Goal: Obtain resource: Download file/media

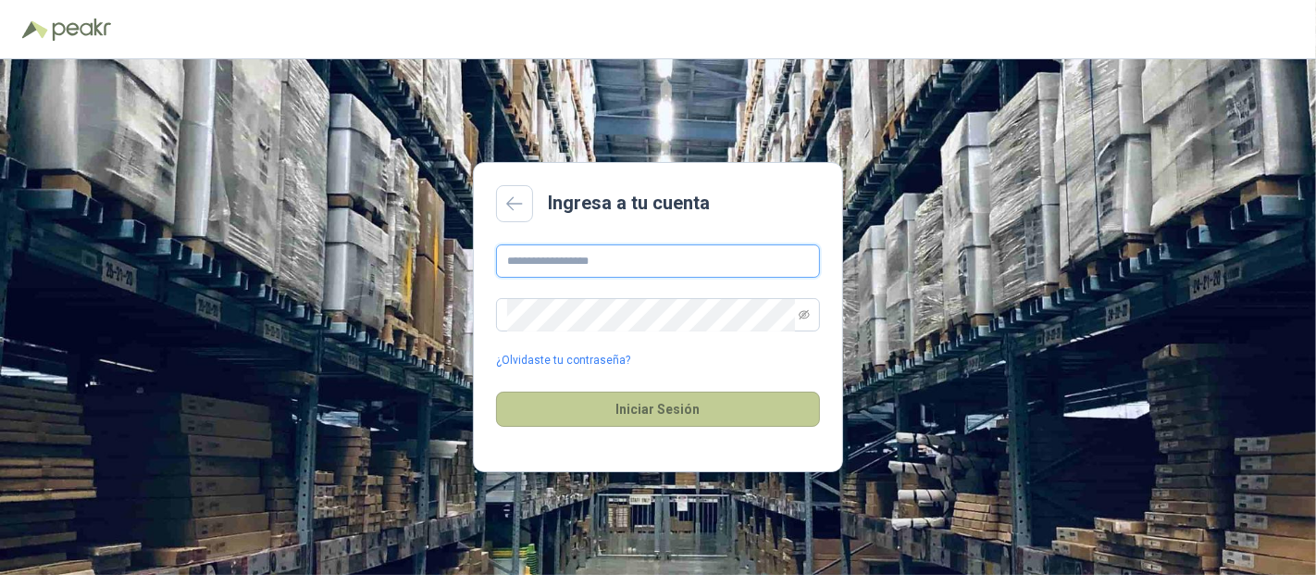
type input "**********"
click at [645, 404] on button "Iniciar Sesión" at bounding box center [658, 408] width 324 height 35
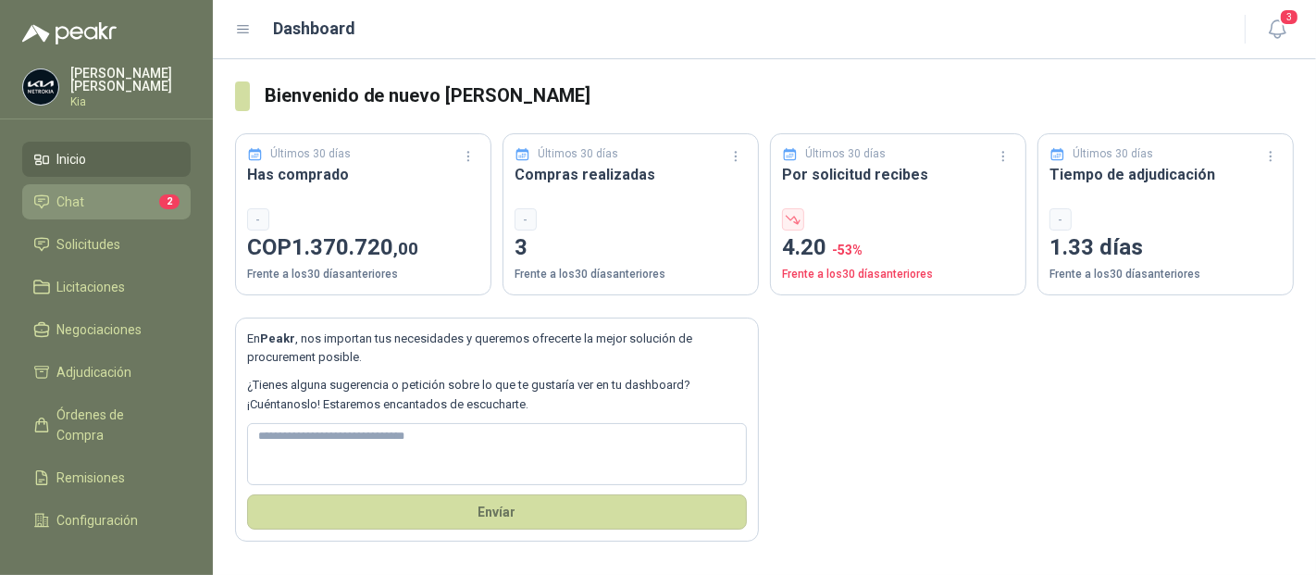
click at [108, 195] on li "Chat 2" at bounding box center [106, 202] width 146 height 20
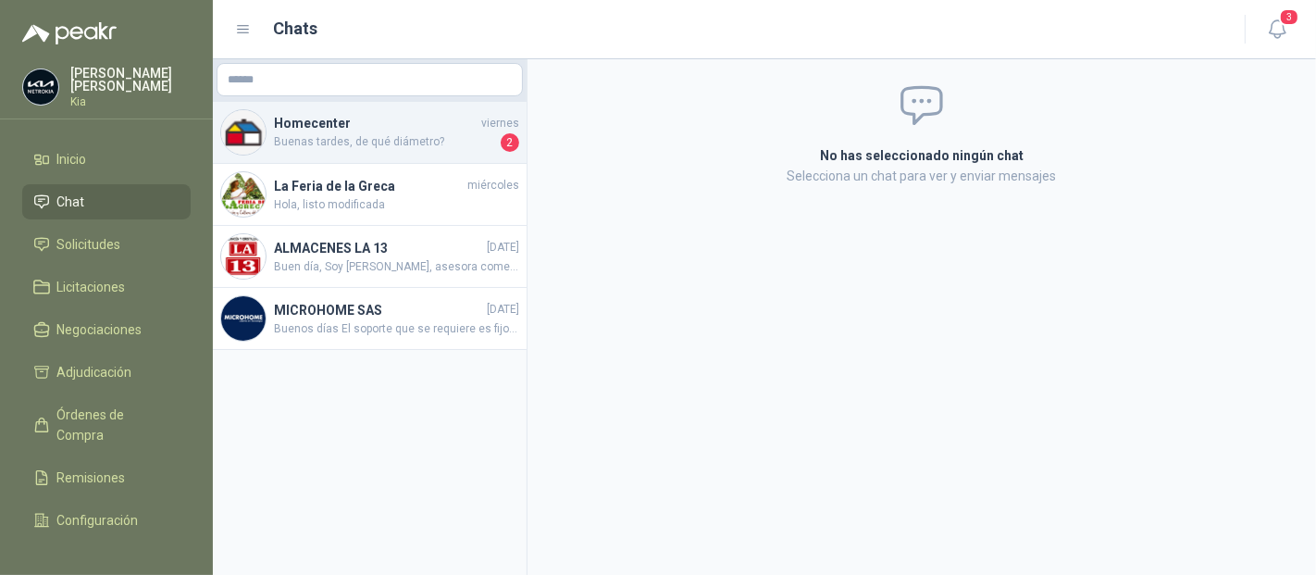
click at [404, 147] on span "Buenas tardes, de qué diámetro?" at bounding box center [385, 142] width 223 height 19
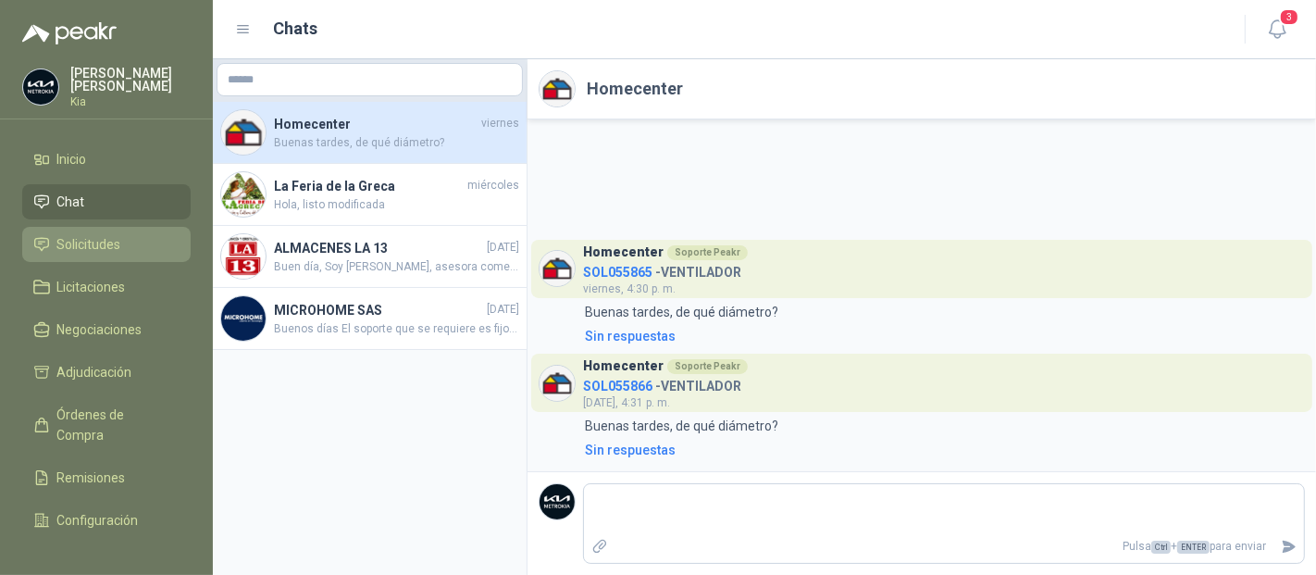
click at [124, 240] on li "Solicitudes" at bounding box center [106, 244] width 146 height 20
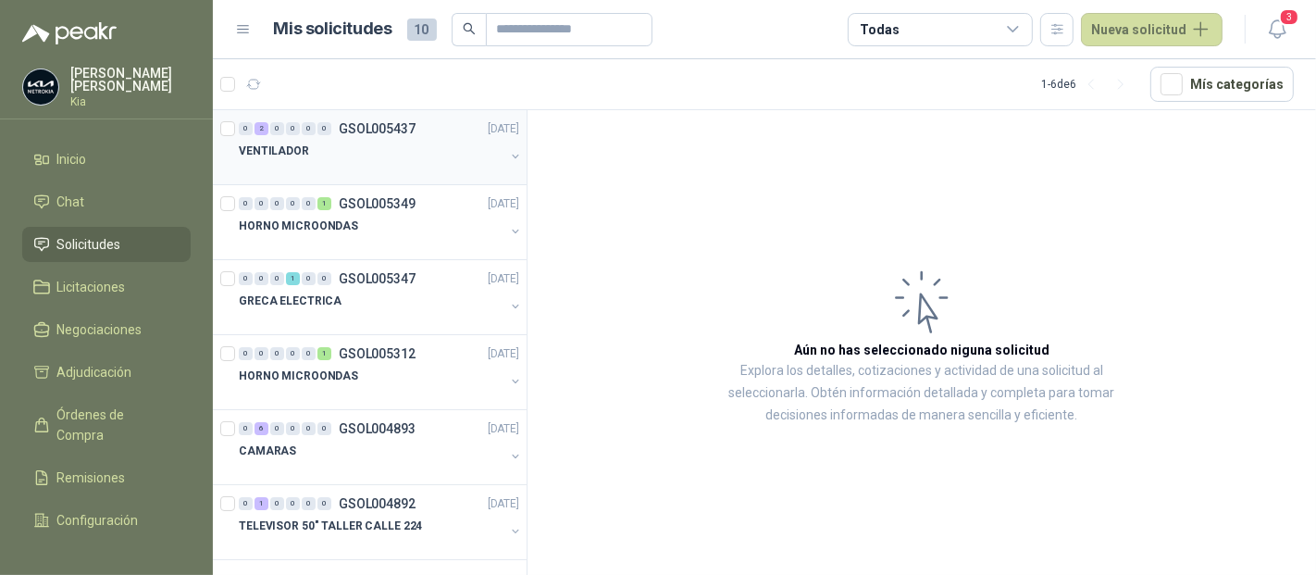
click at [283, 150] on p "VENTILADOR" at bounding box center [274, 152] width 70 height 18
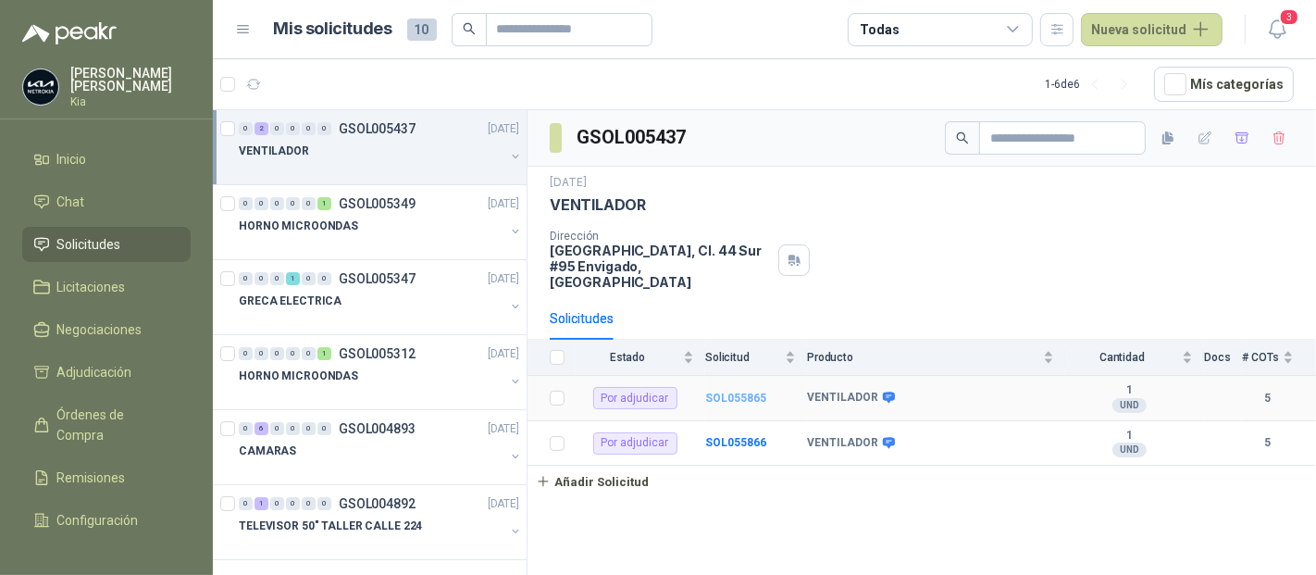
click at [757, 391] on b "SOL055865" at bounding box center [735, 397] width 61 height 13
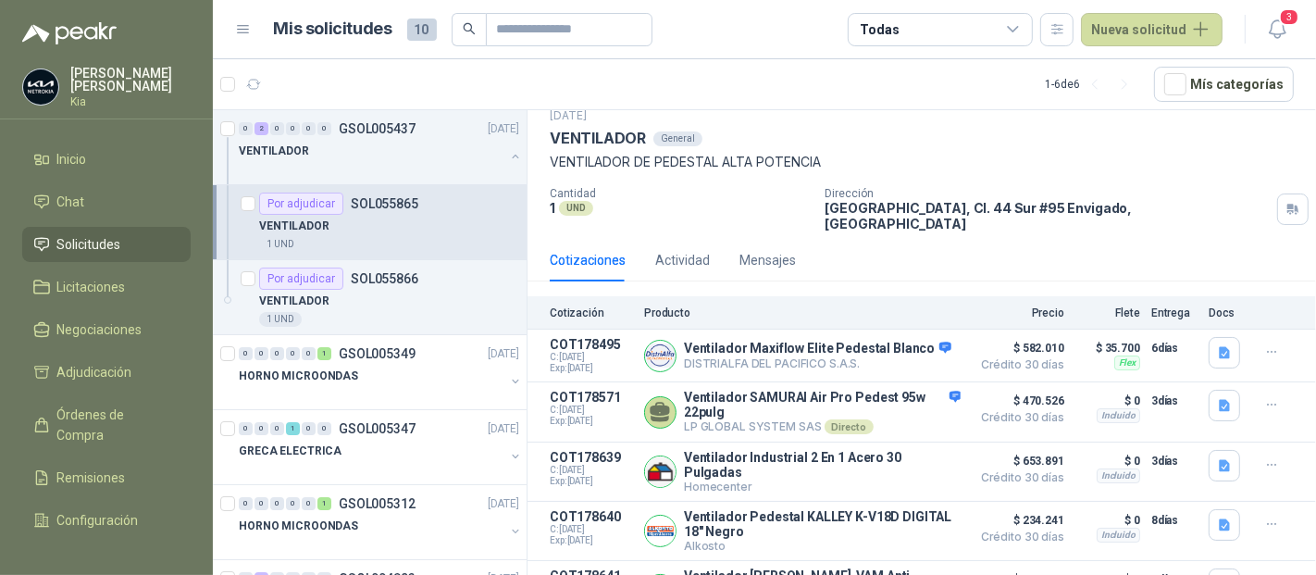
scroll to position [94, 0]
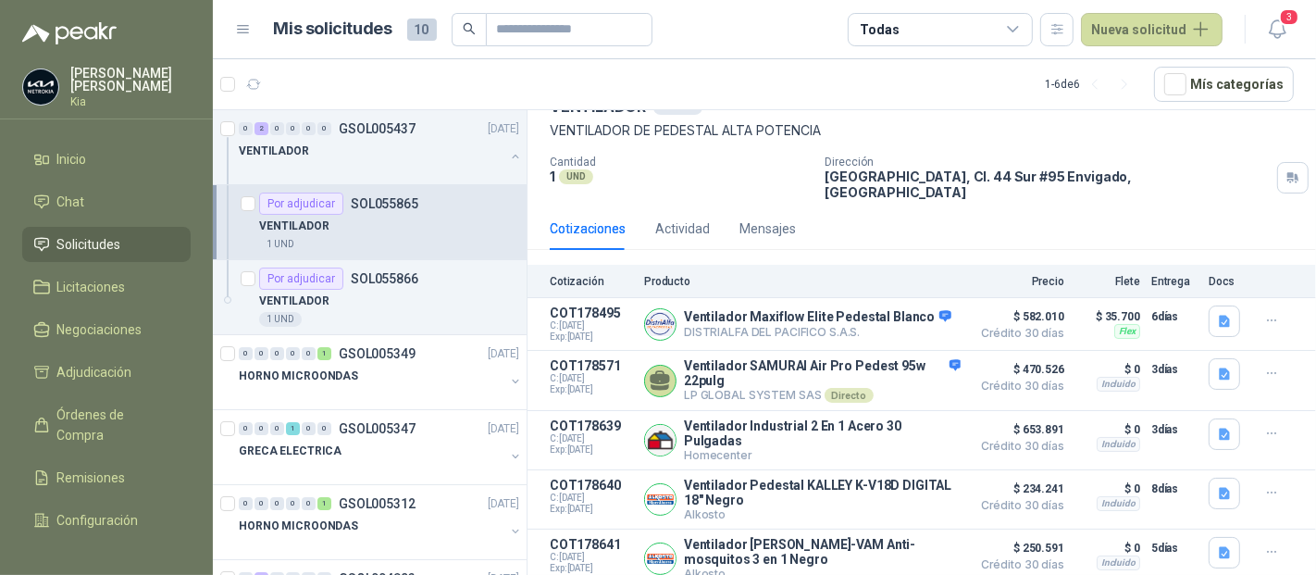
click at [296, 226] on p "VENTILADOR" at bounding box center [294, 226] width 70 height 18
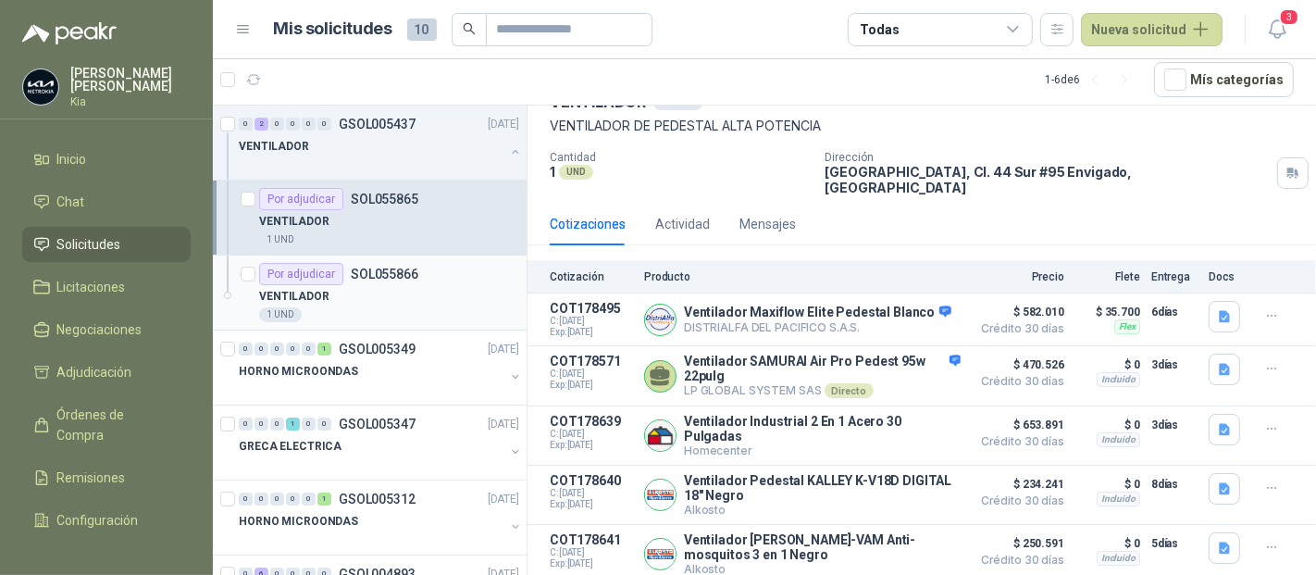
click at [271, 290] on p "VENTILADOR" at bounding box center [294, 297] width 70 height 18
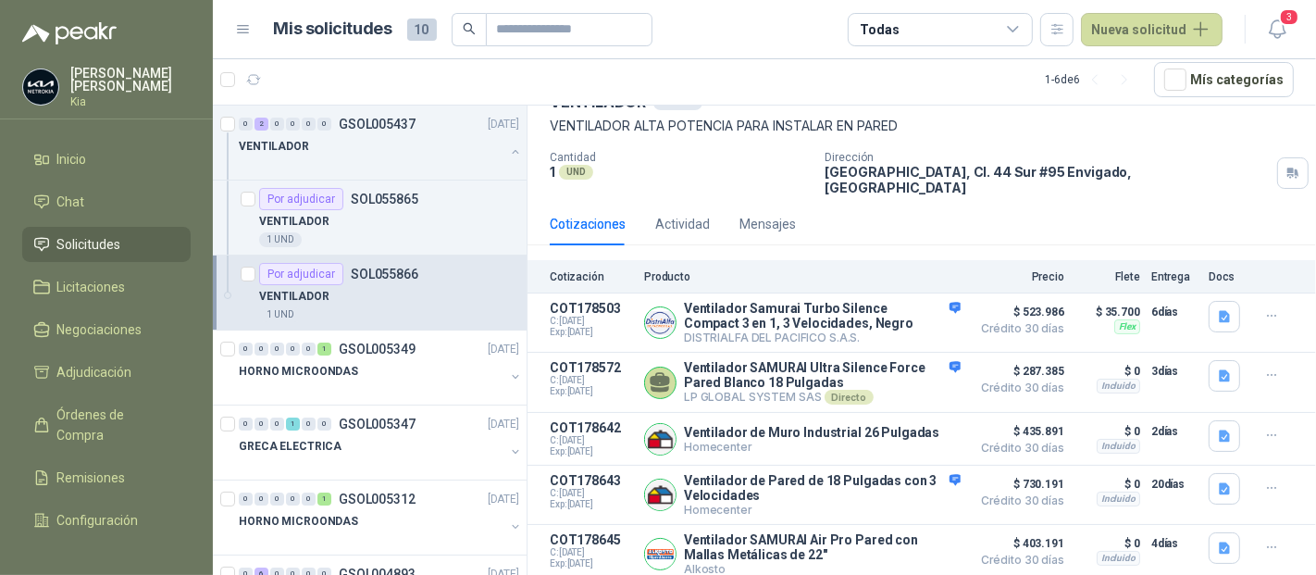
scroll to position [13, 0]
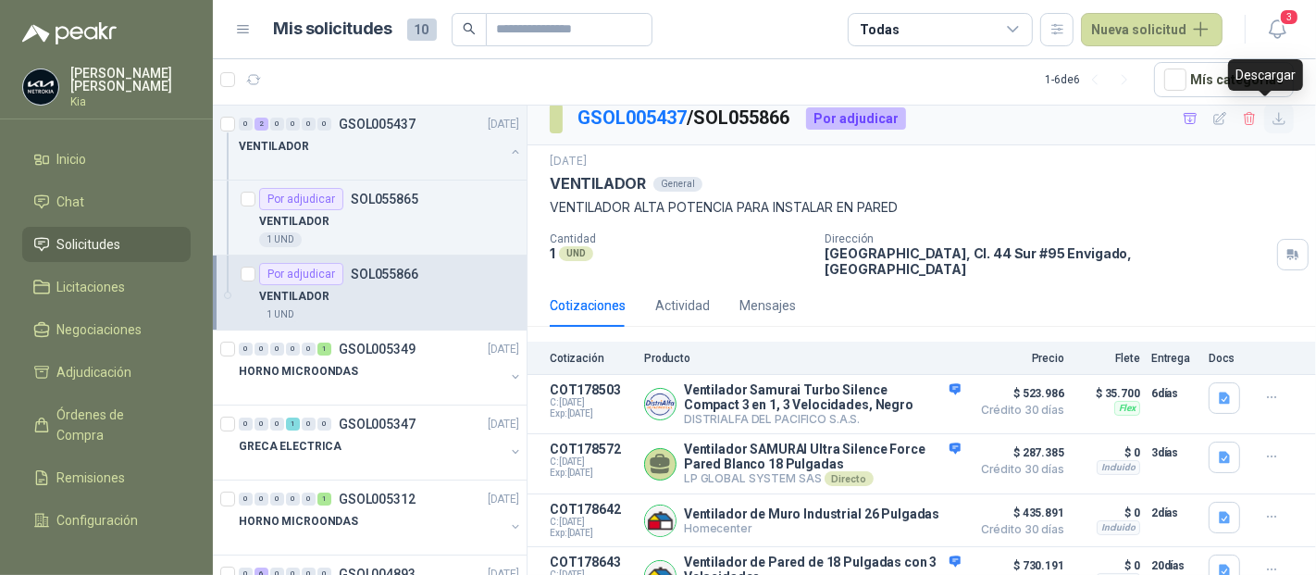
click at [1272, 118] on icon "button" at bounding box center [1280, 119] width 16 height 16
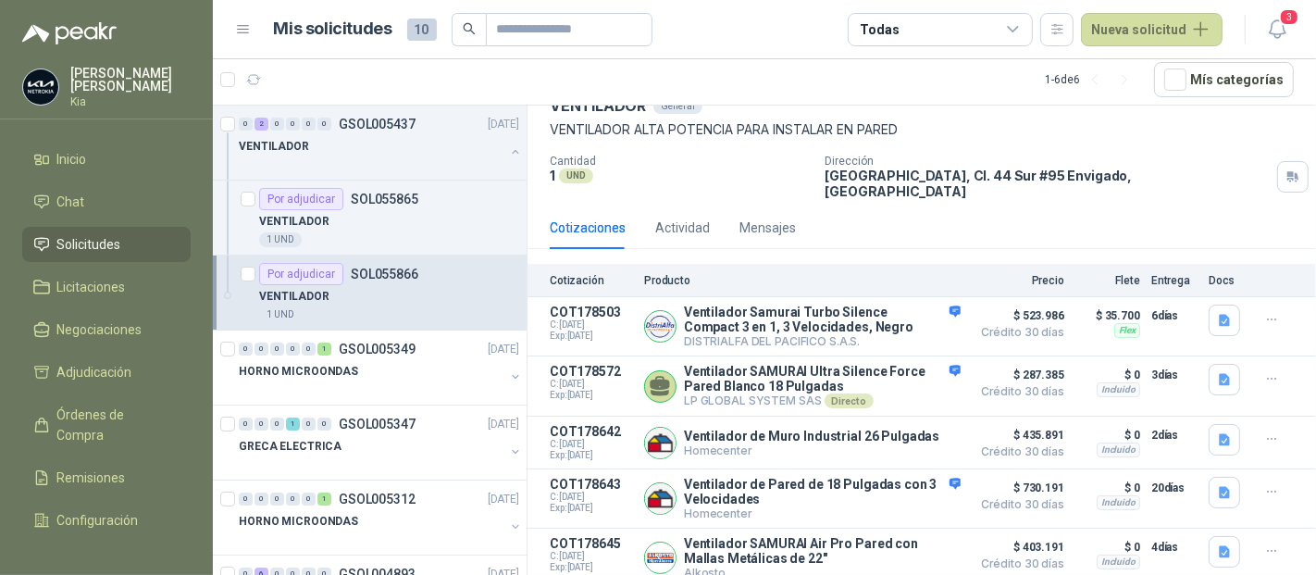
scroll to position [94, 0]
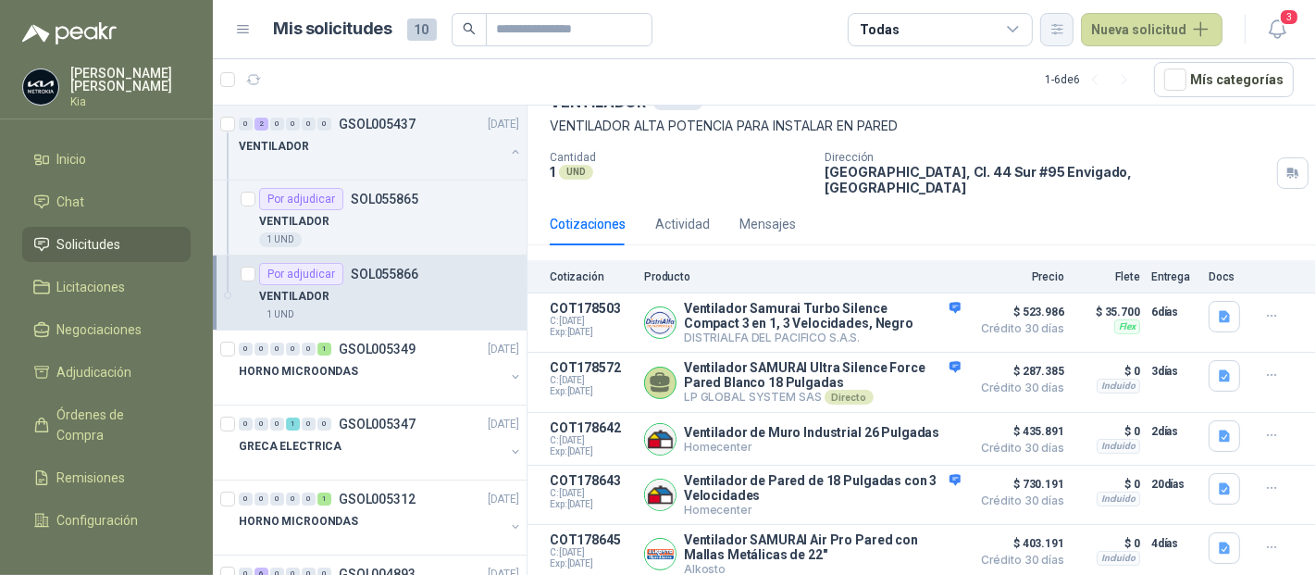
click at [1062, 29] on icon "button" at bounding box center [1057, 28] width 10 height 9
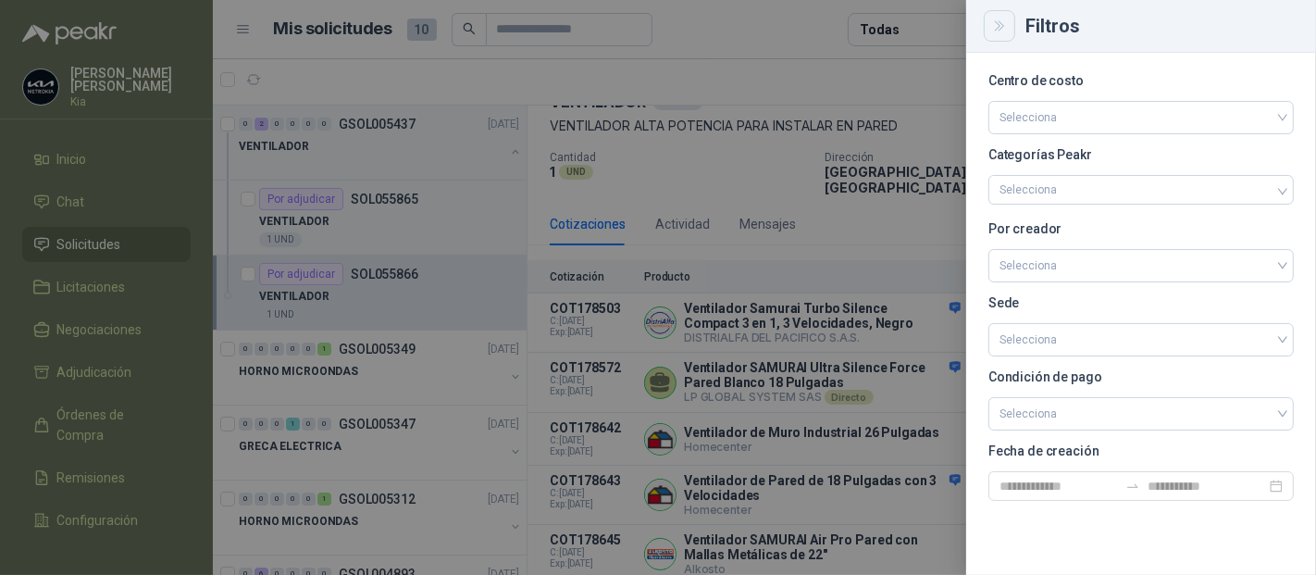
click at [1010, 25] on button "Close" at bounding box center [999, 25] width 31 height 31
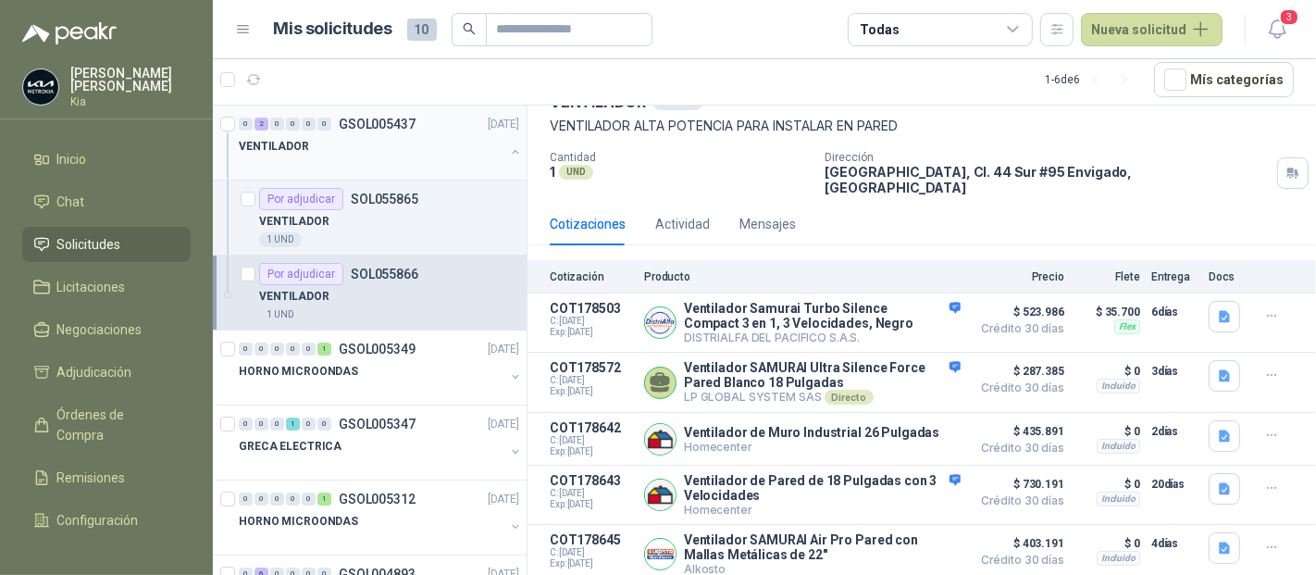
click at [279, 144] on p "VENTILADOR" at bounding box center [274, 147] width 70 height 18
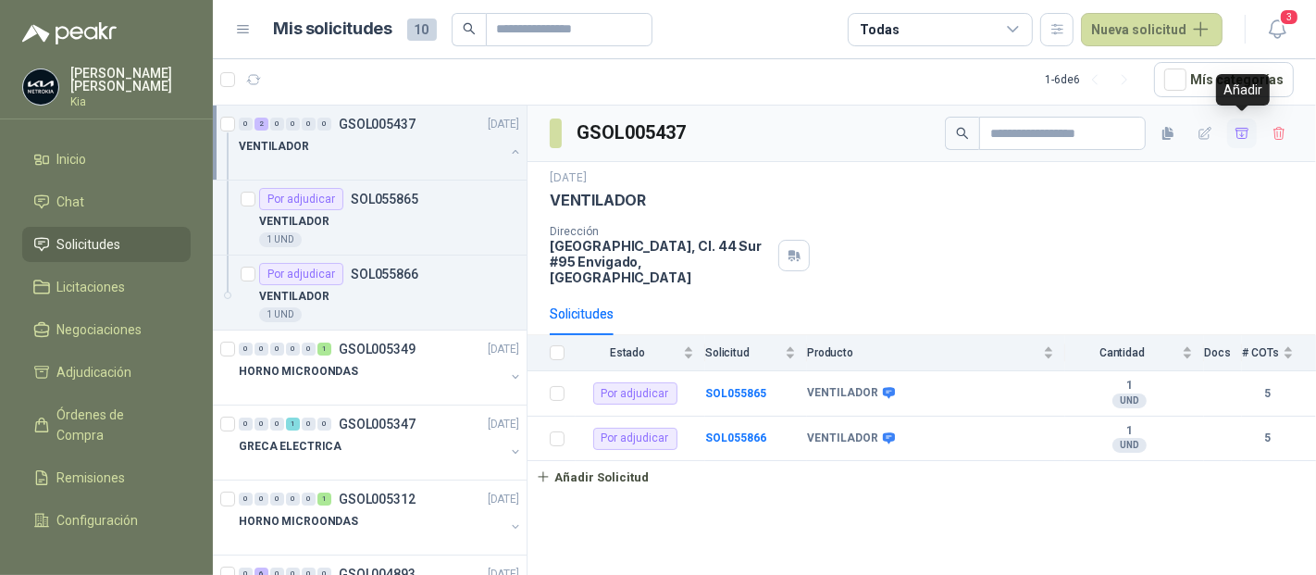
click at [1242, 126] on icon "button" at bounding box center [1243, 134] width 16 height 16
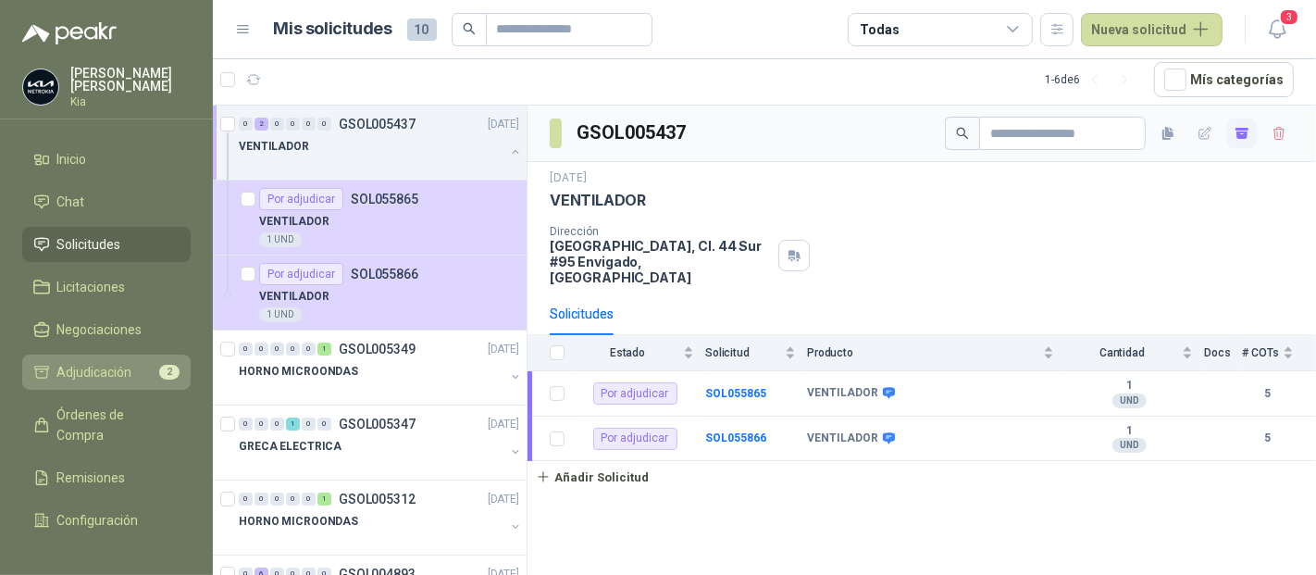
click at [82, 358] on link "Adjudicación 2" at bounding box center [106, 371] width 168 height 35
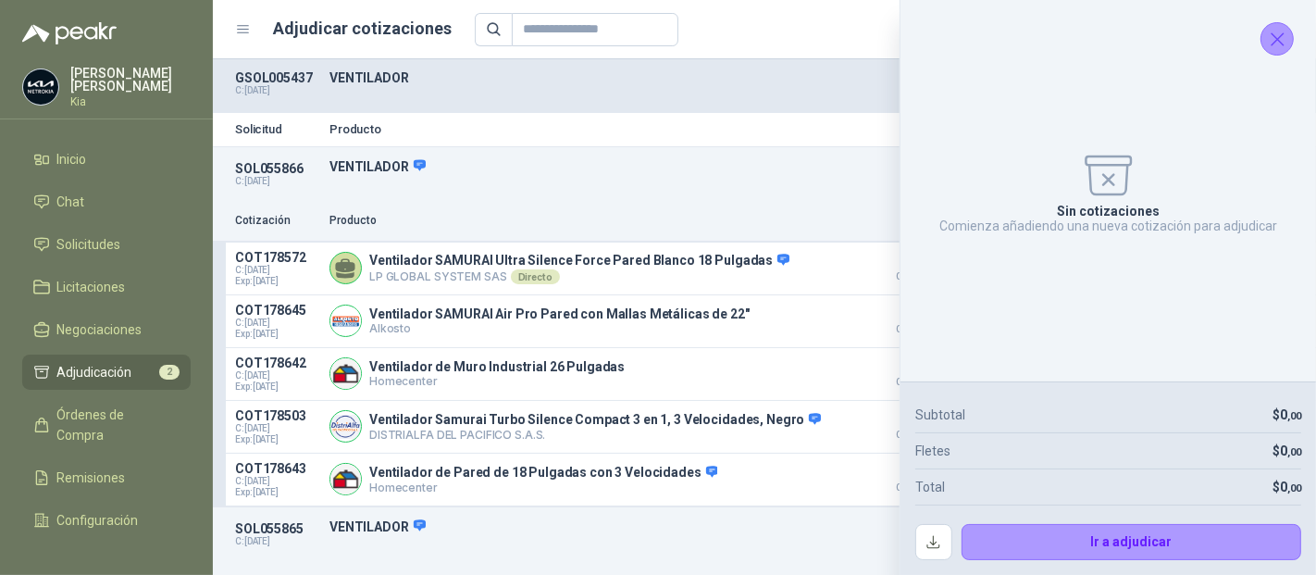
click at [1274, 43] on icon "Cerrar" at bounding box center [1277, 39] width 23 height 23
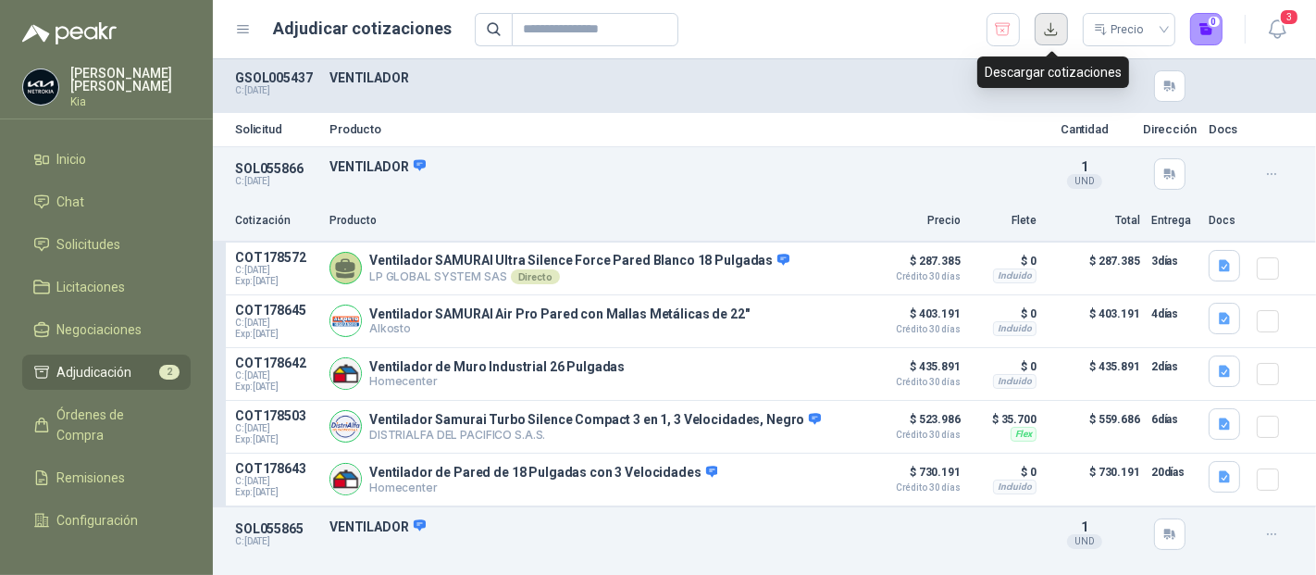
click at [1053, 33] on button "button" at bounding box center [1051, 29] width 33 height 33
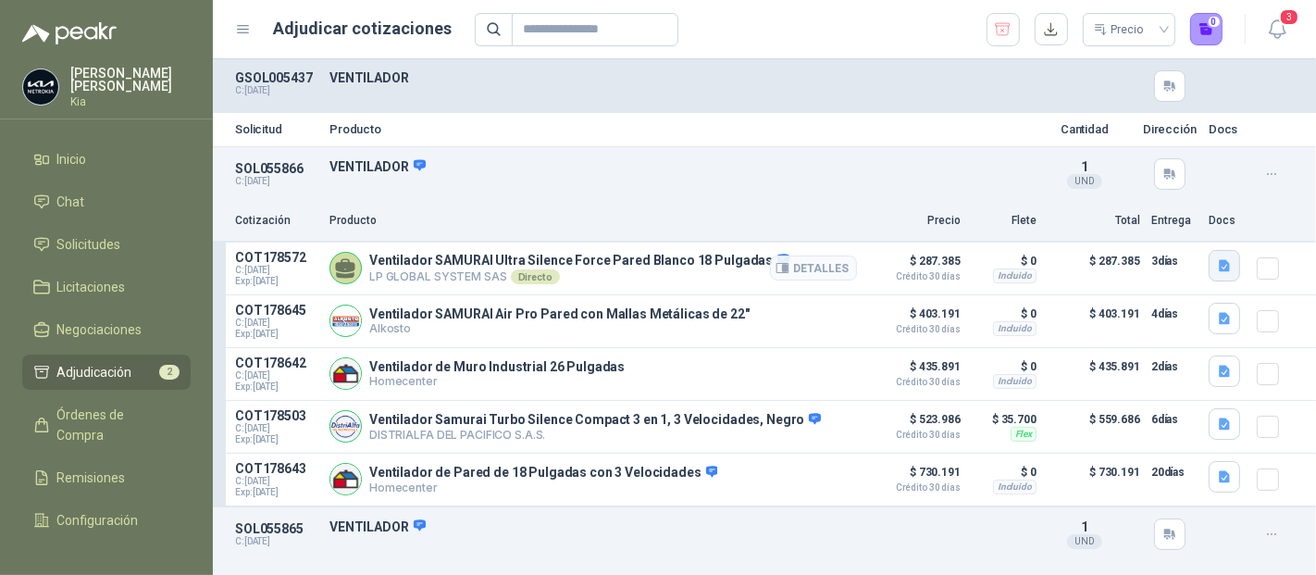
click at [1217, 258] on icon "button" at bounding box center [1225, 266] width 16 height 16
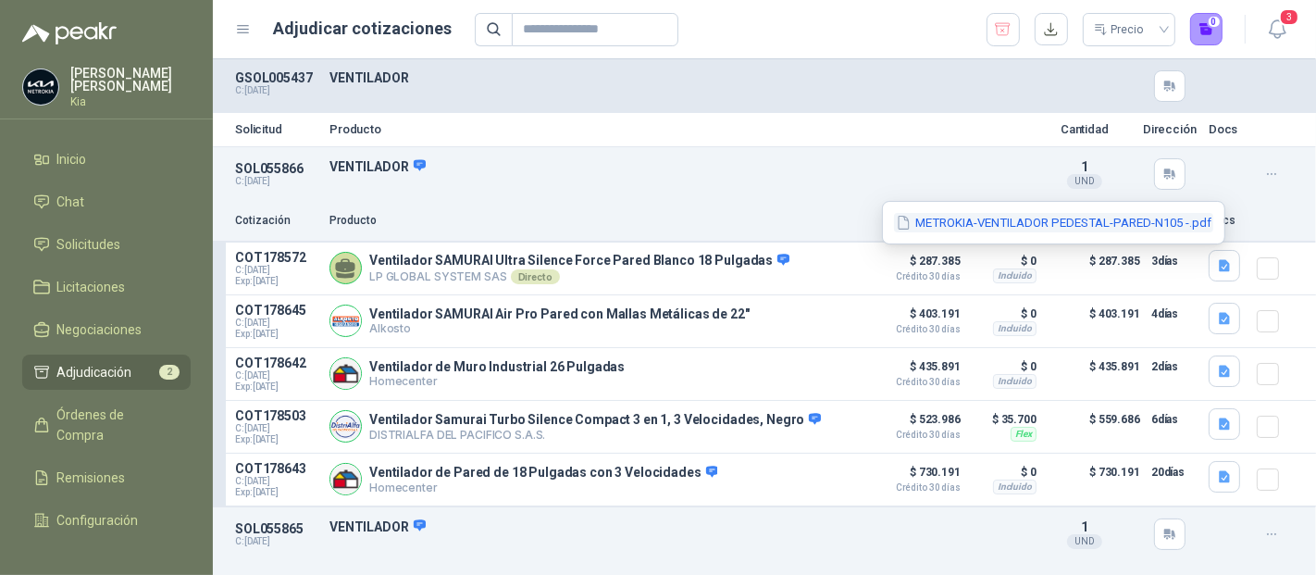
click at [1133, 217] on button "METROKIA-VENTILADOR PEDESTAL-PARED-N105 -.pdf" at bounding box center [1053, 222] width 319 height 19
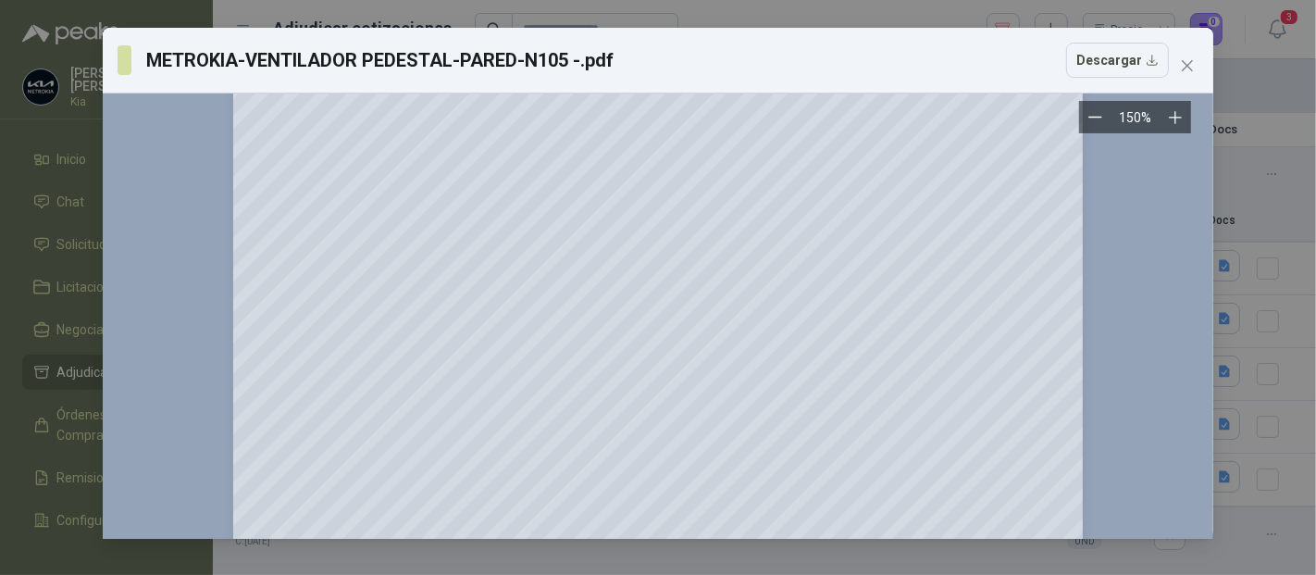
scroll to position [234, 0]
click at [1126, 61] on button "Descargar" at bounding box center [1117, 60] width 103 height 35
click at [1195, 64] on span "Close" at bounding box center [1188, 65] width 30 height 15
